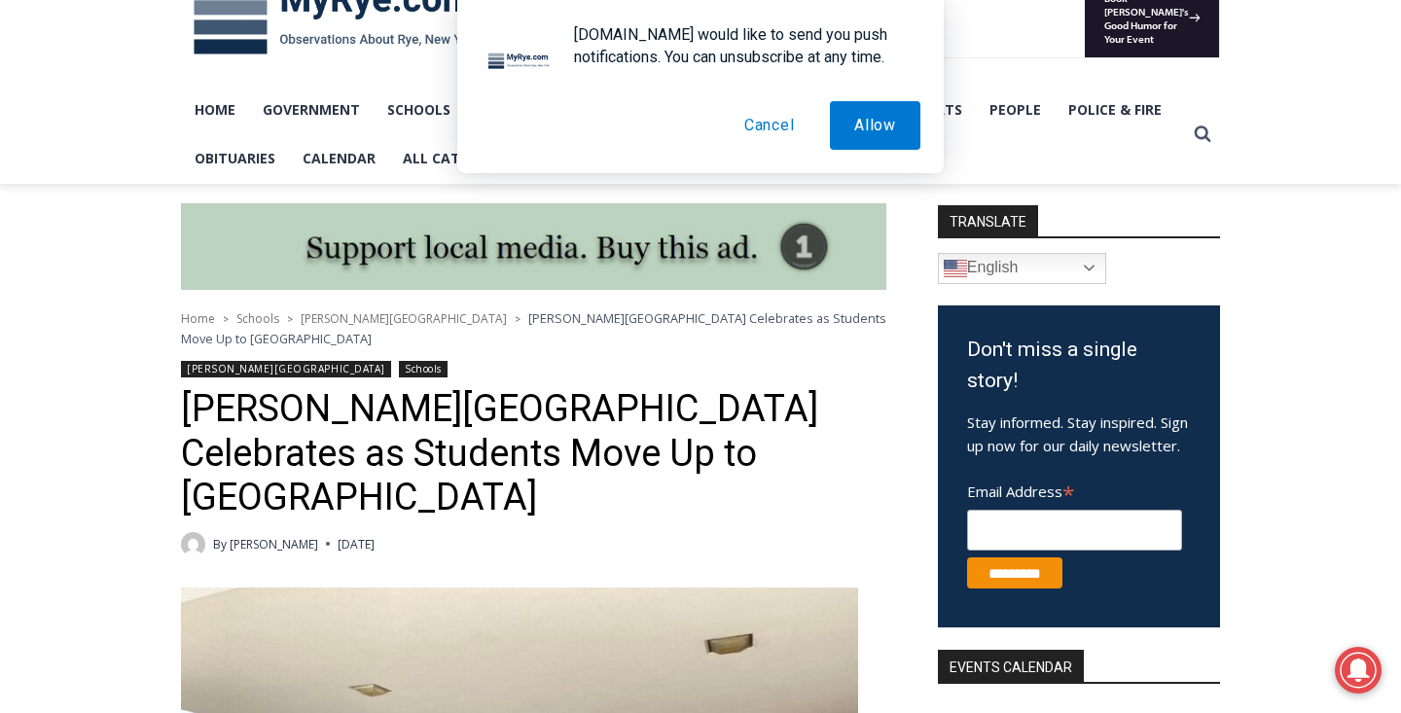
scroll to position [386, 0]
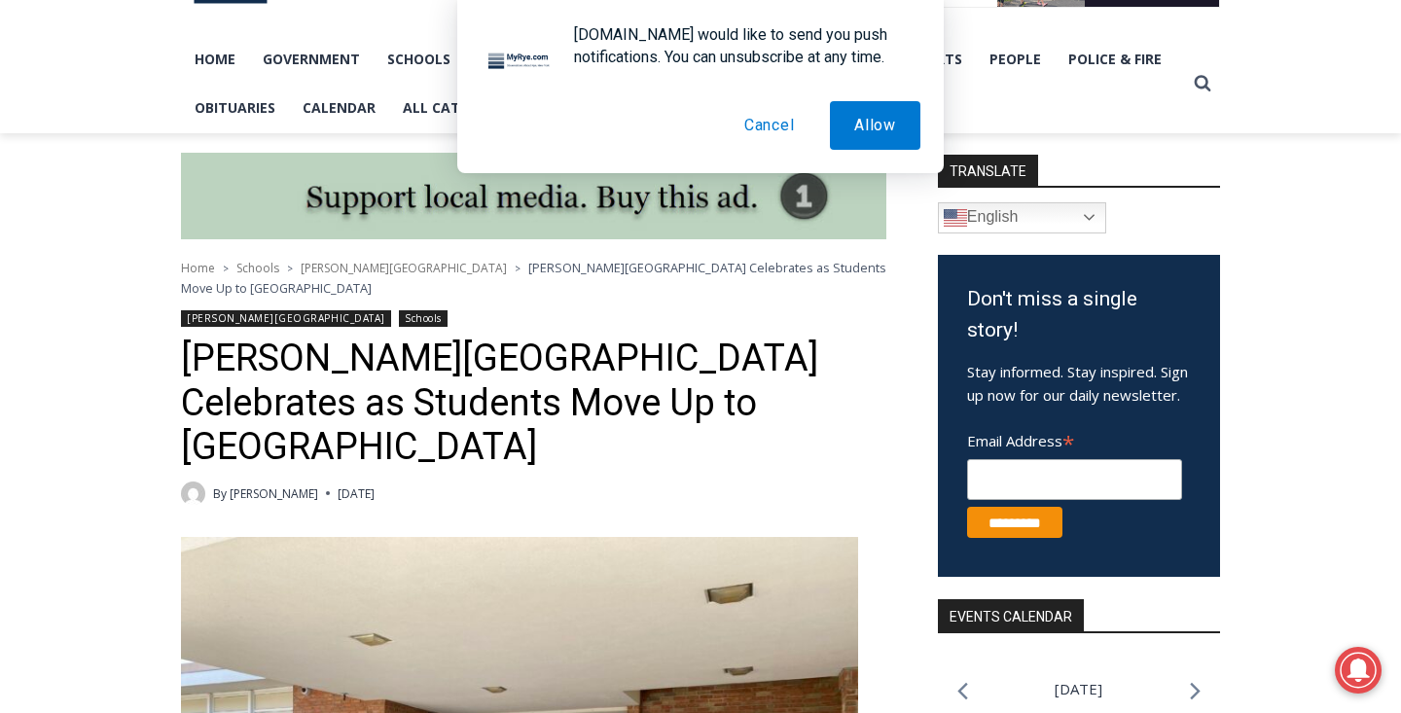
click at [749, 101] on button "Cancel" at bounding box center [769, 125] width 99 height 49
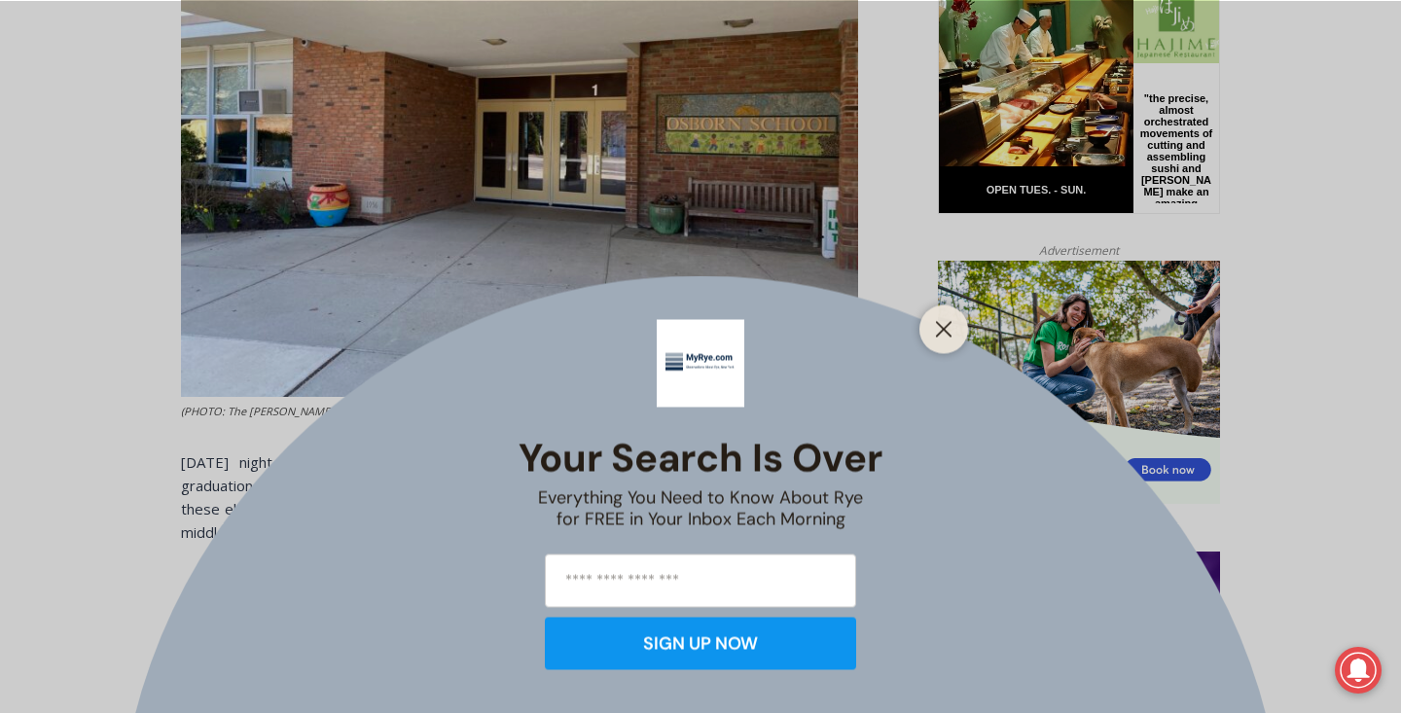
scroll to position [1398, 0]
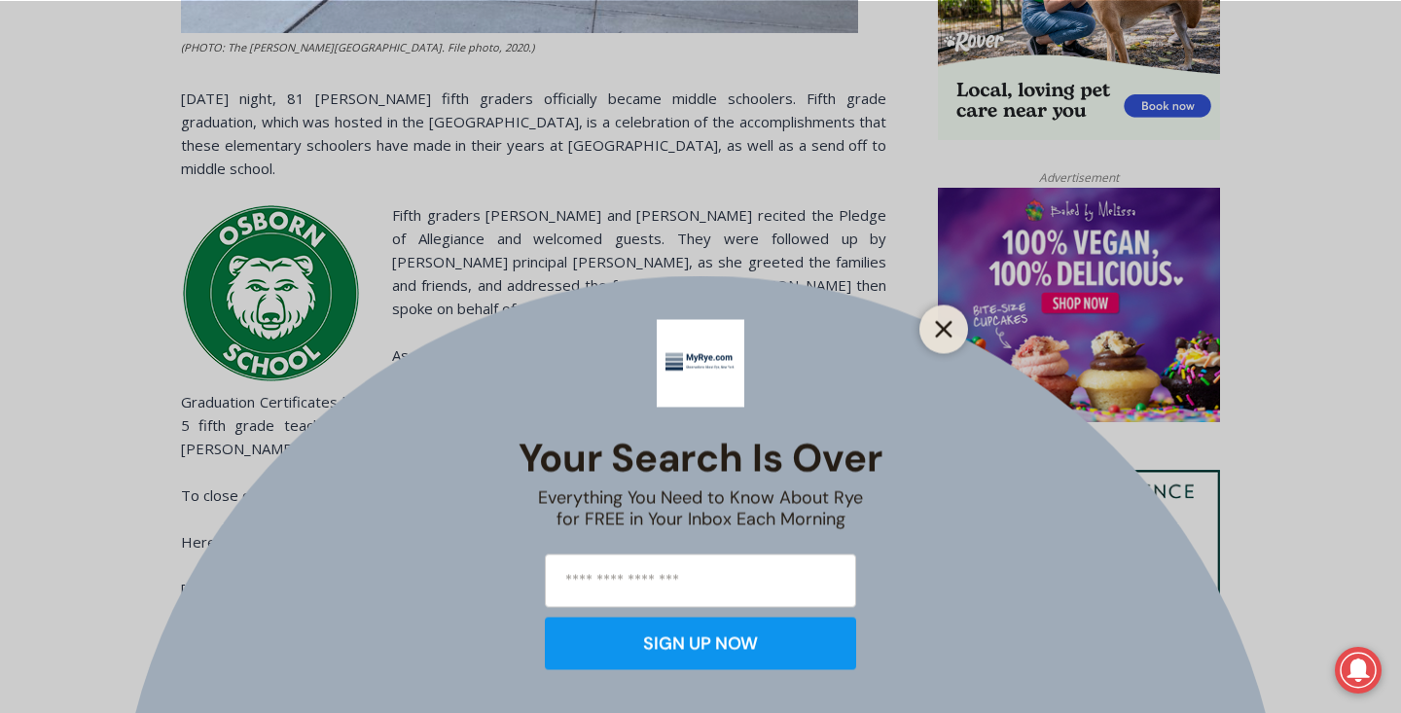
click at [954, 328] on button "Close" at bounding box center [943, 328] width 27 height 27
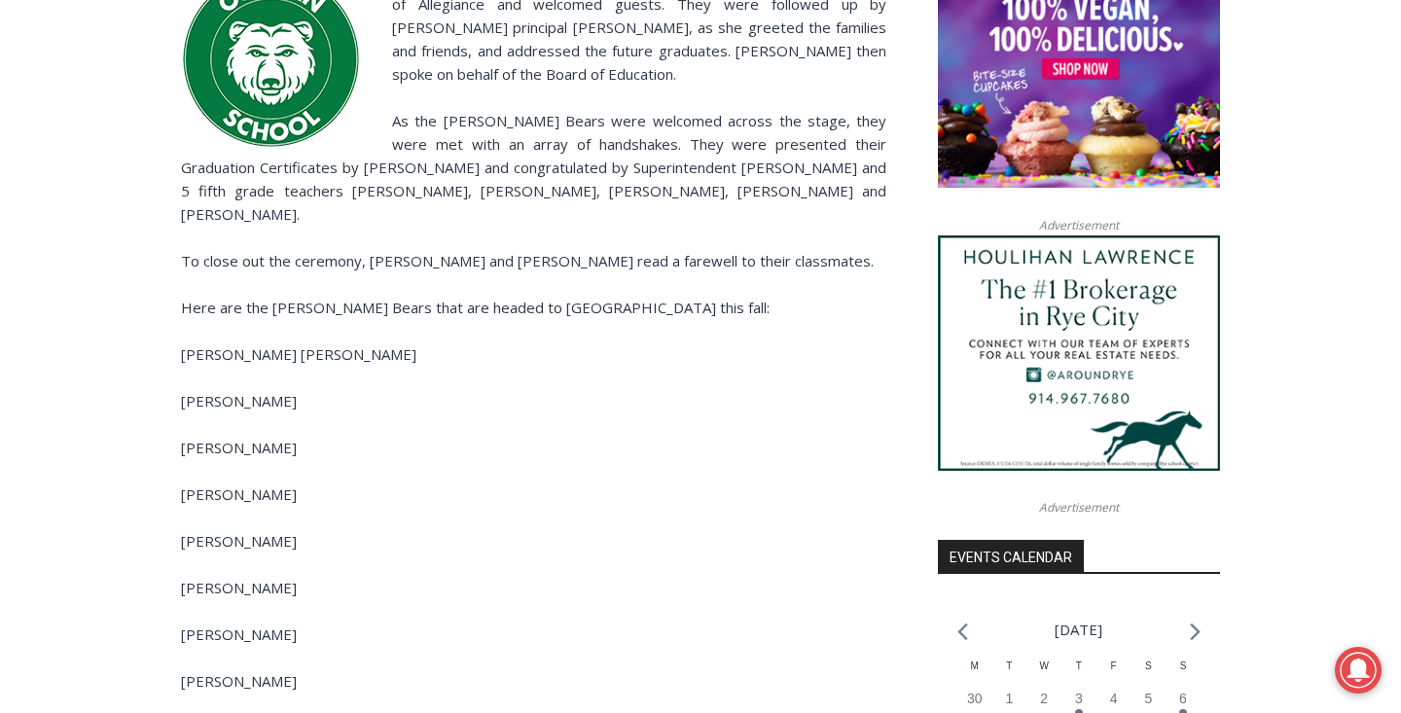
scroll to position [1646, 0]
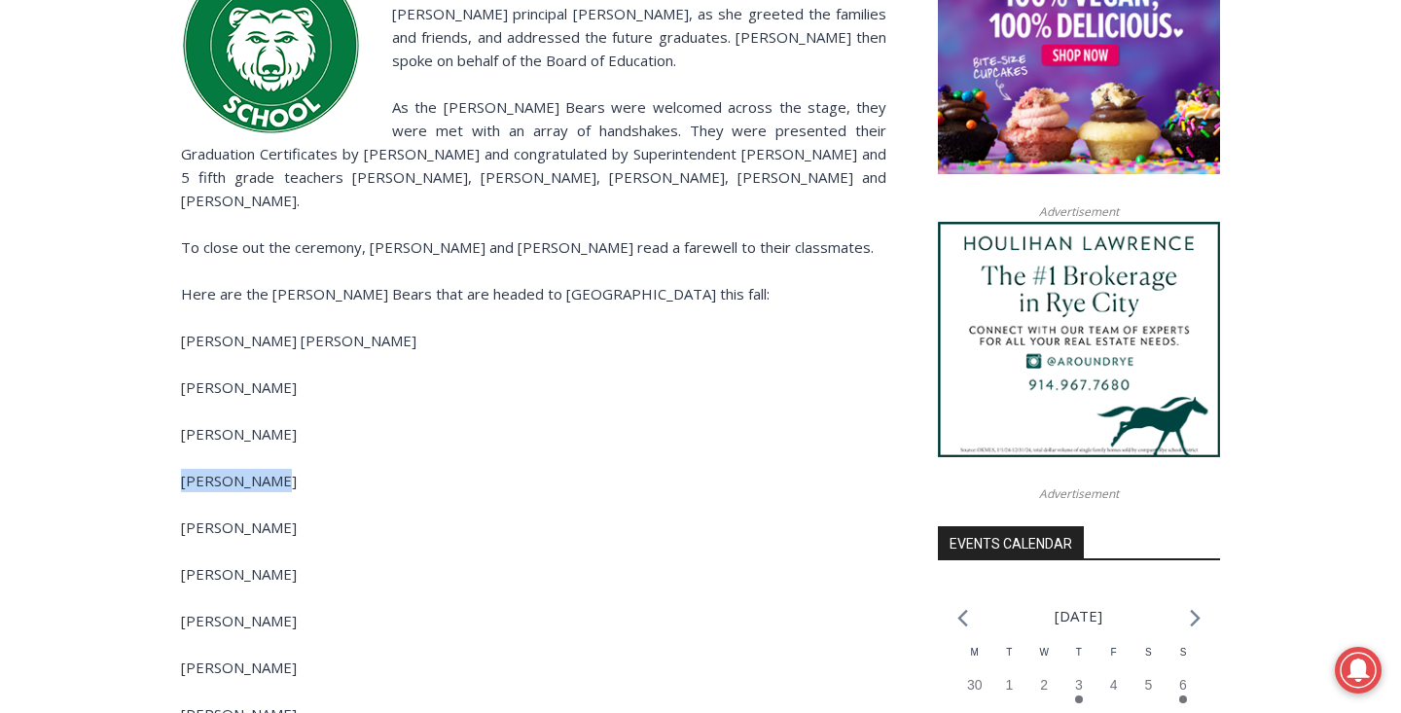
drag, startPoint x: 181, startPoint y: 371, endPoint x: 273, endPoint y: 372, distance: 92.4
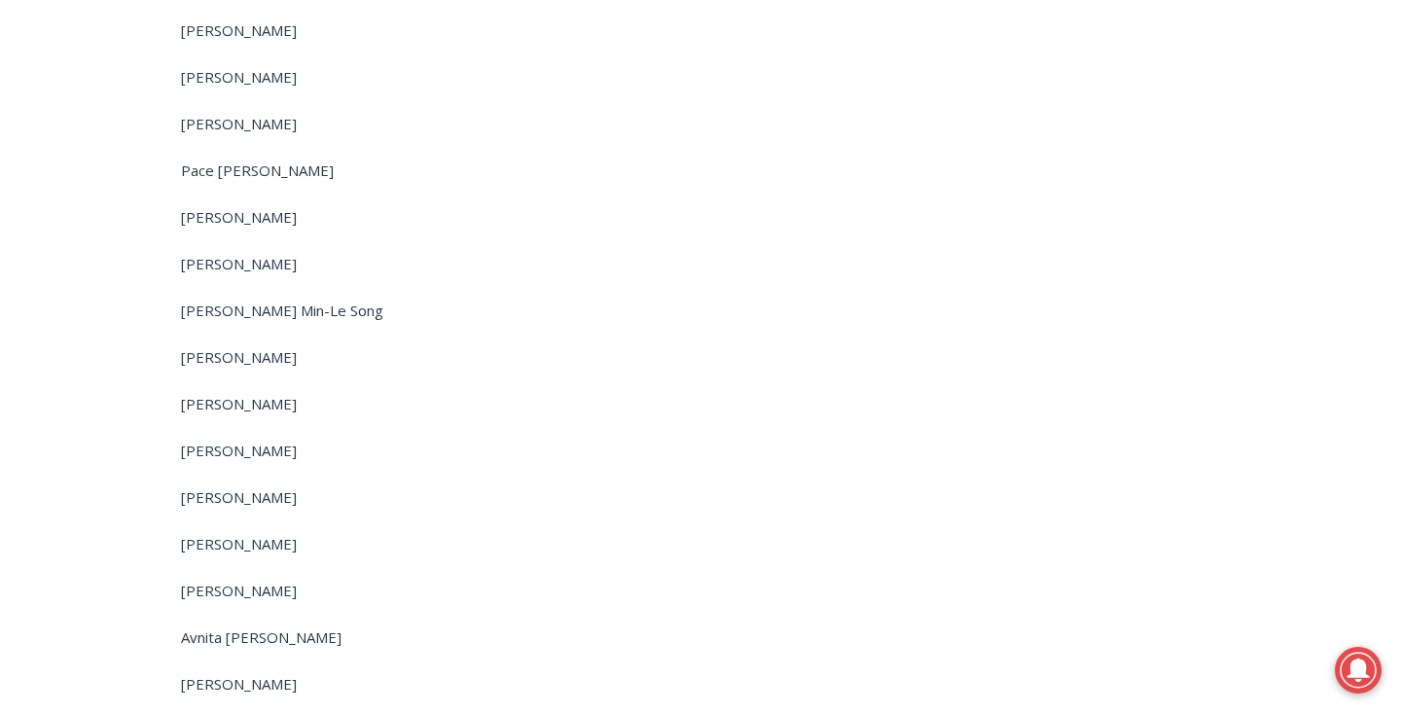
scroll to position [4565, 0]
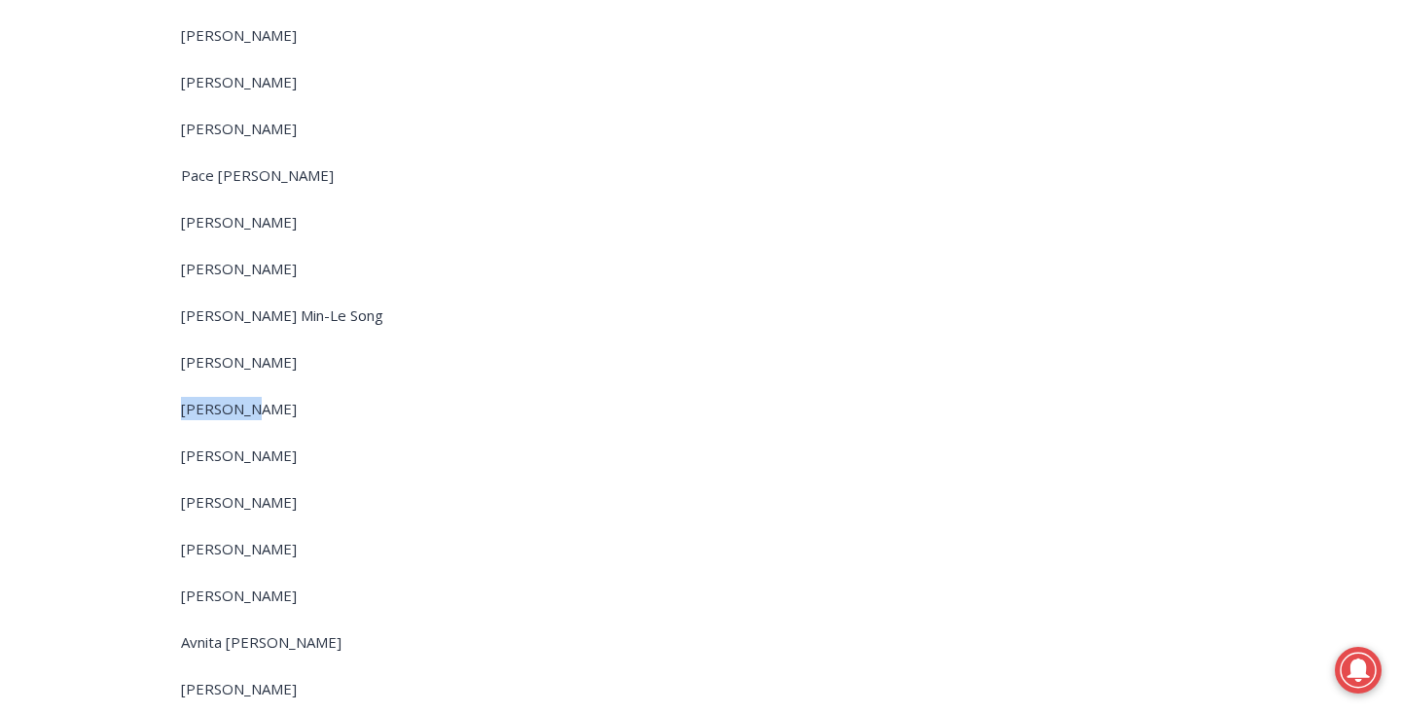
drag, startPoint x: 181, startPoint y: 295, endPoint x: 241, endPoint y: 296, distance: 60.3
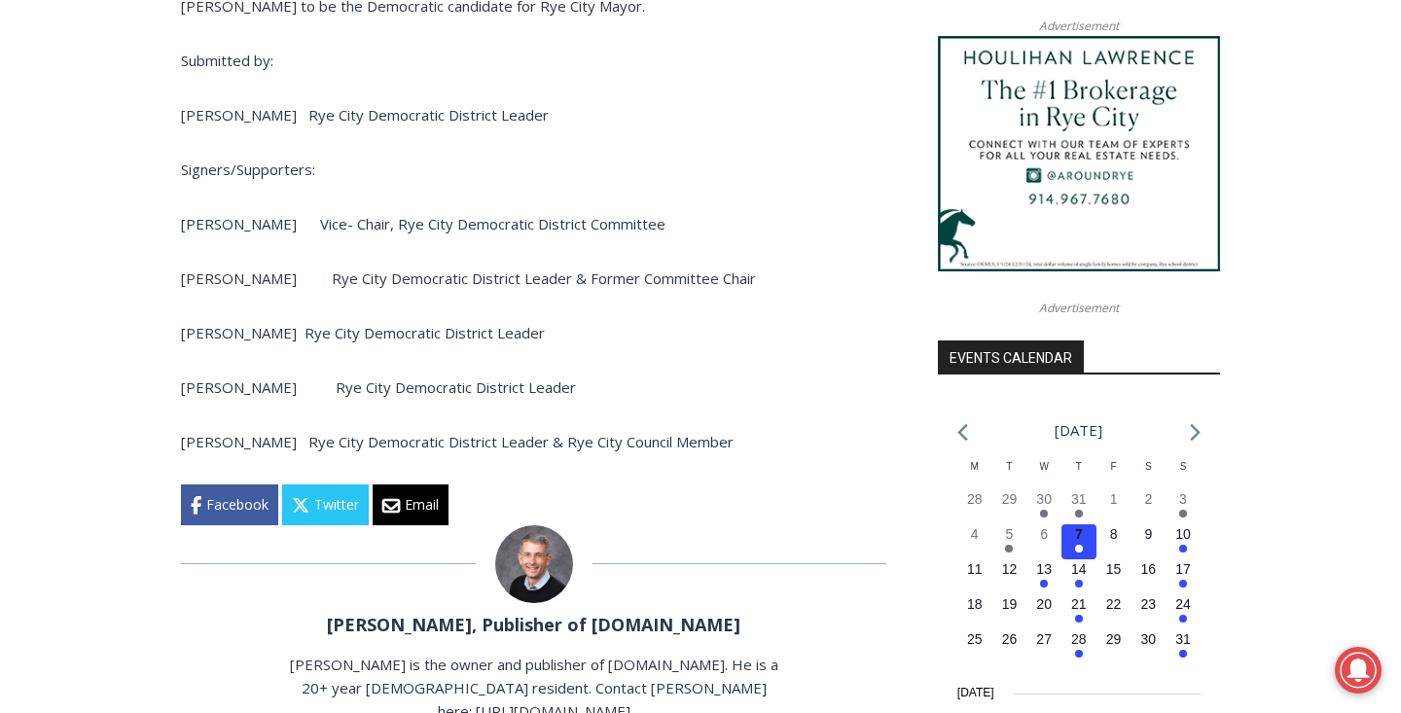
scroll to position [1832, 0]
